Goal: Navigation & Orientation: Go to known website

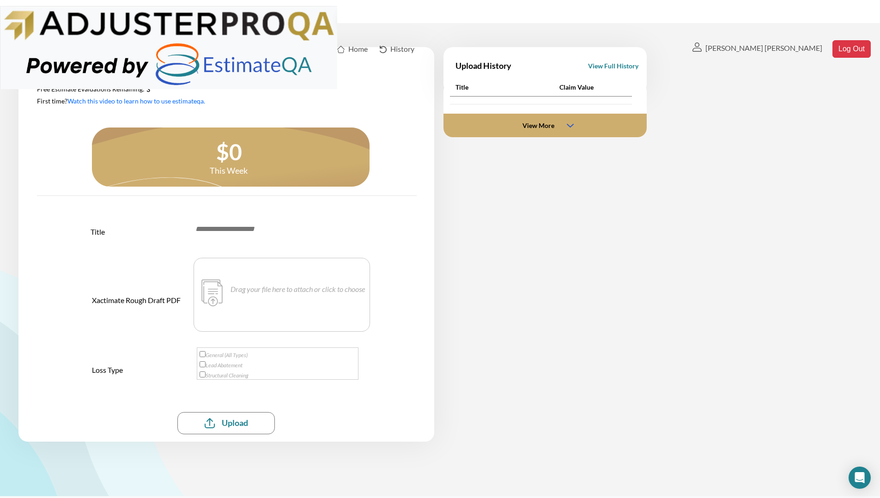
click at [337, 43] on div "Home" at bounding box center [346, 48] width 19 height 11
click at [76, 22] on img at bounding box center [168, 48] width 337 height 88
